Goal: Information Seeking & Learning: Learn about a topic

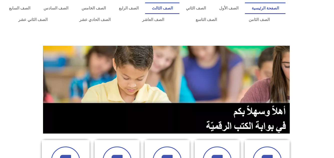
click at [179, 7] on link "الصف الثالث" at bounding box center [162, 9] width 34 height 12
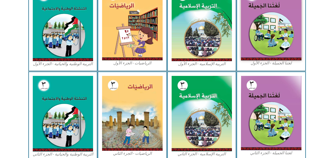
click at [334, 155] on html "الصفحة الرئيسية الصف الأول الصف الثاني الصف الثالث الصف الرابع الصف الخامس الصف…" at bounding box center [167, 50] width 334 height 447
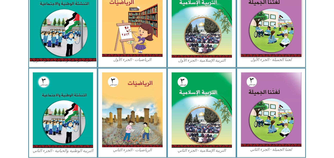
click at [56, 22] on img at bounding box center [63, 20] width 67 height 83
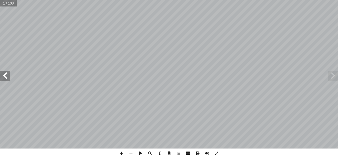
click at [7, 72] on span at bounding box center [5, 76] width 10 height 10
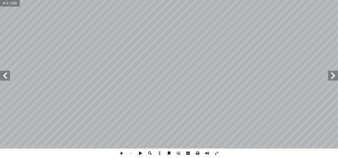
click at [7, 72] on span at bounding box center [5, 76] width 10 height 10
click at [121, 154] on span at bounding box center [122, 154] width 10 height 10
click at [4, 75] on span at bounding box center [5, 76] width 10 height 10
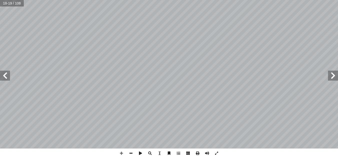
click at [6, 75] on span at bounding box center [5, 76] width 10 height 10
click at [332, 75] on span at bounding box center [333, 76] width 10 height 10
click at [9, 78] on span at bounding box center [5, 76] width 10 height 10
